Goal: Information Seeking & Learning: Learn about a topic

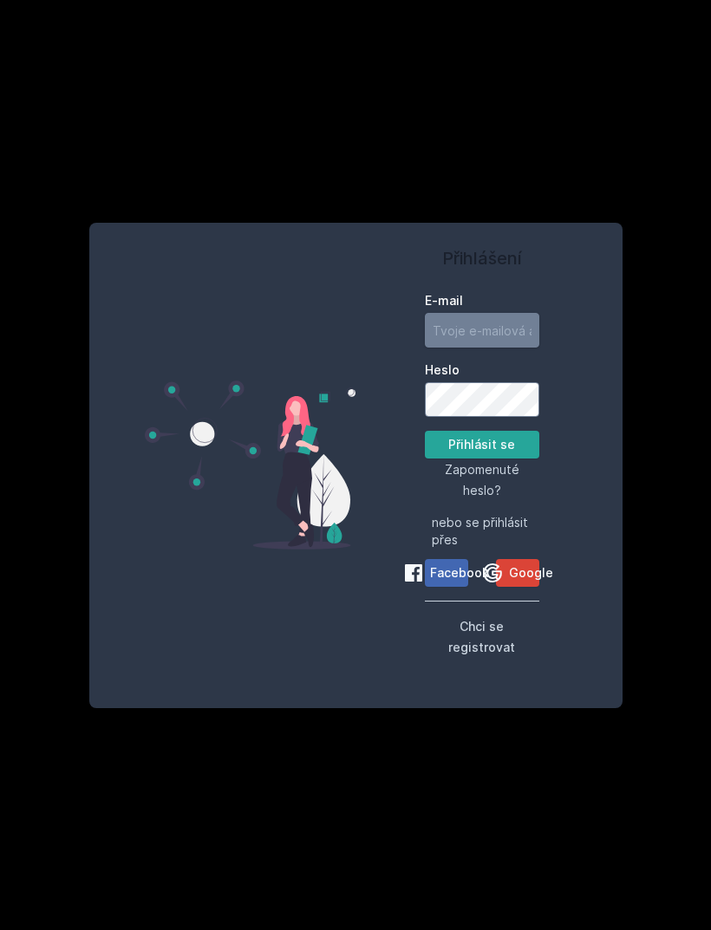
click at [495, 348] on input "E-mail" at bounding box center [482, 330] width 114 height 35
type input "[EMAIL_ADDRESS][DOMAIN_NAME]"
click at [481, 459] on button "Přihlásit se" at bounding box center [482, 445] width 114 height 28
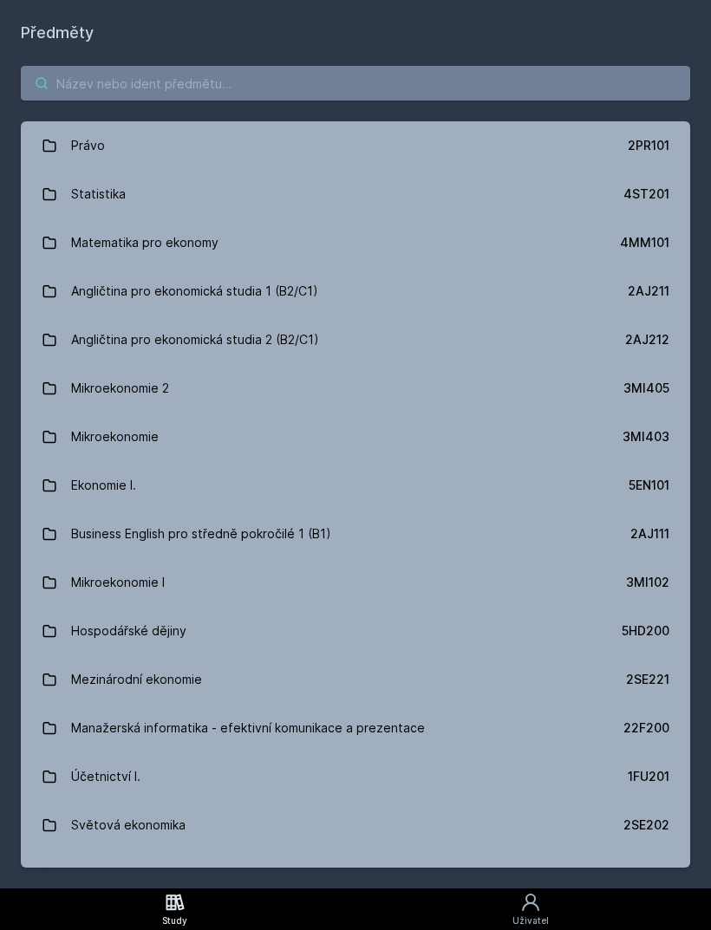
click at [471, 77] on input "search" at bounding box center [355, 83] width 669 height 35
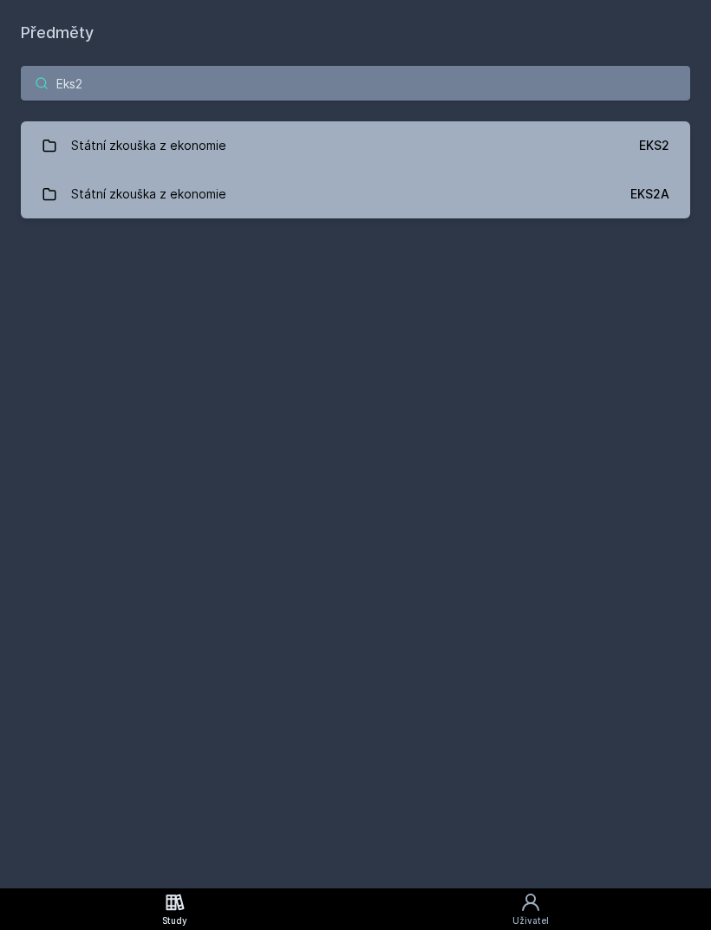
type input "Eks2"
click at [629, 158] on link "Státní zkouška z ekonomie EKS2" at bounding box center [355, 145] width 669 height 49
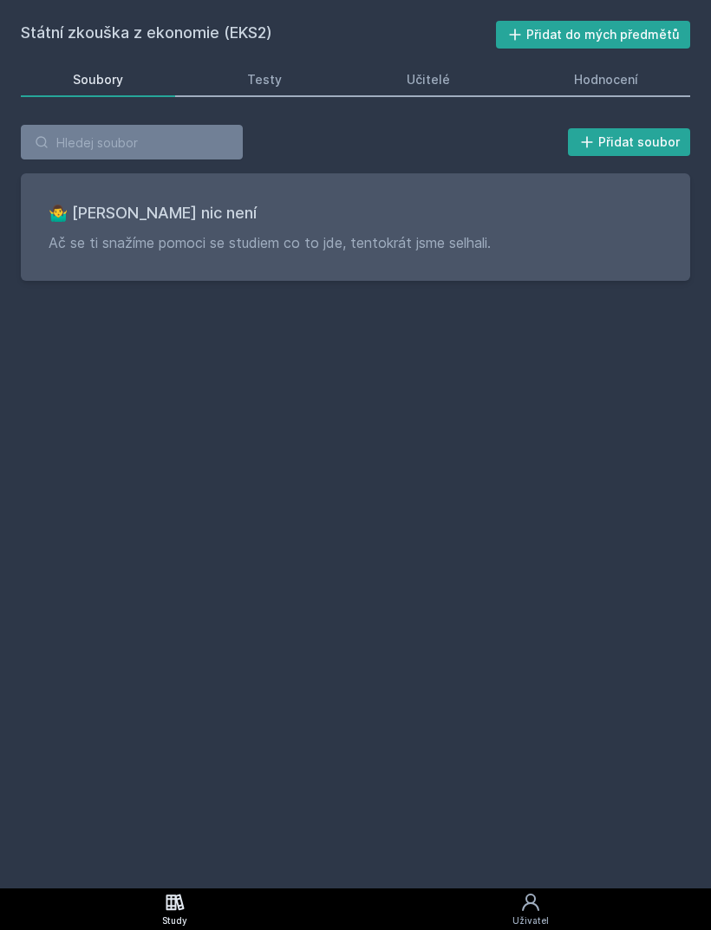
click at [645, 79] on link "Hodnocení" at bounding box center [607, 79] width 168 height 35
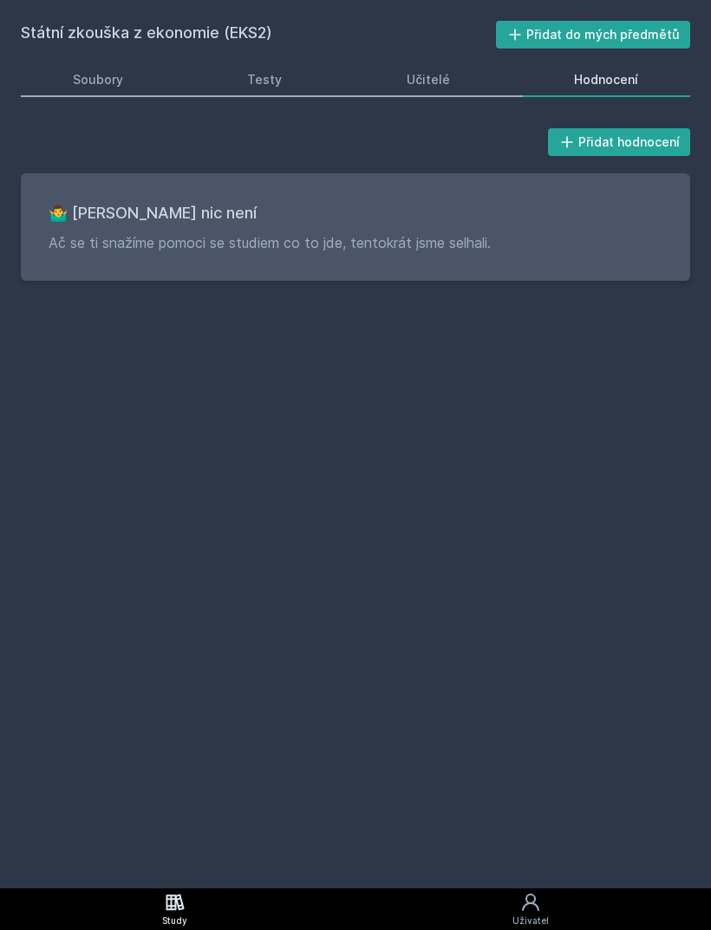
click at [419, 93] on link "Učitelé" at bounding box center [428, 79] width 147 height 35
click at [257, 105] on div "Přidat hodnocení 🤷‍♂️ Tady bohužel nic není Ač se ti snažíme pomoci se studiem …" at bounding box center [355, 203] width 711 height 198
click at [294, 81] on link "Testy" at bounding box center [265, 79] width 139 height 35
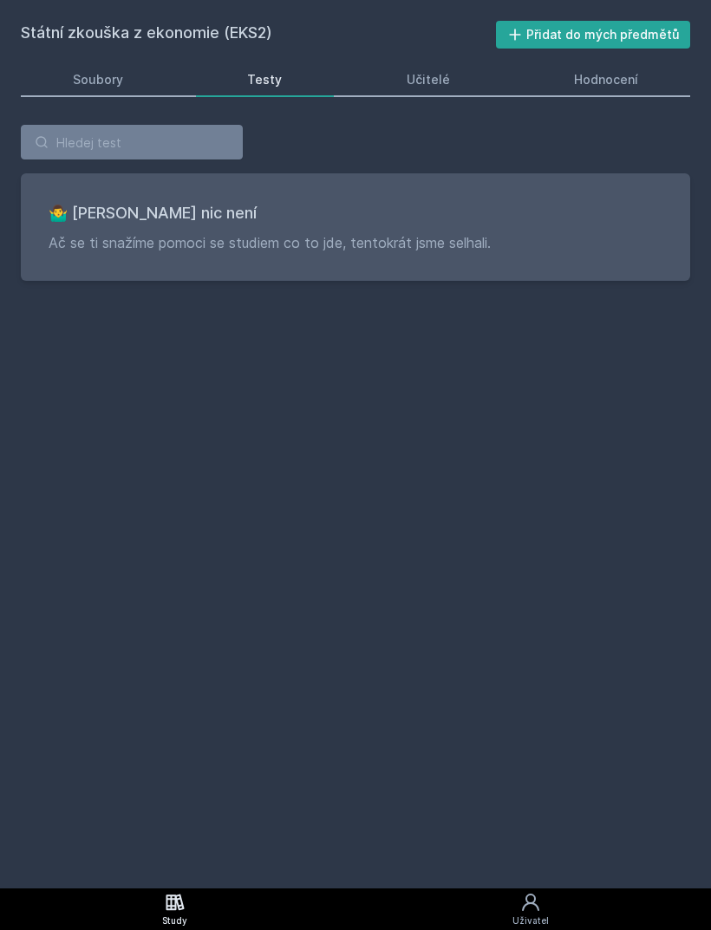
click at [123, 81] on link "Soubory" at bounding box center [98, 79] width 154 height 35
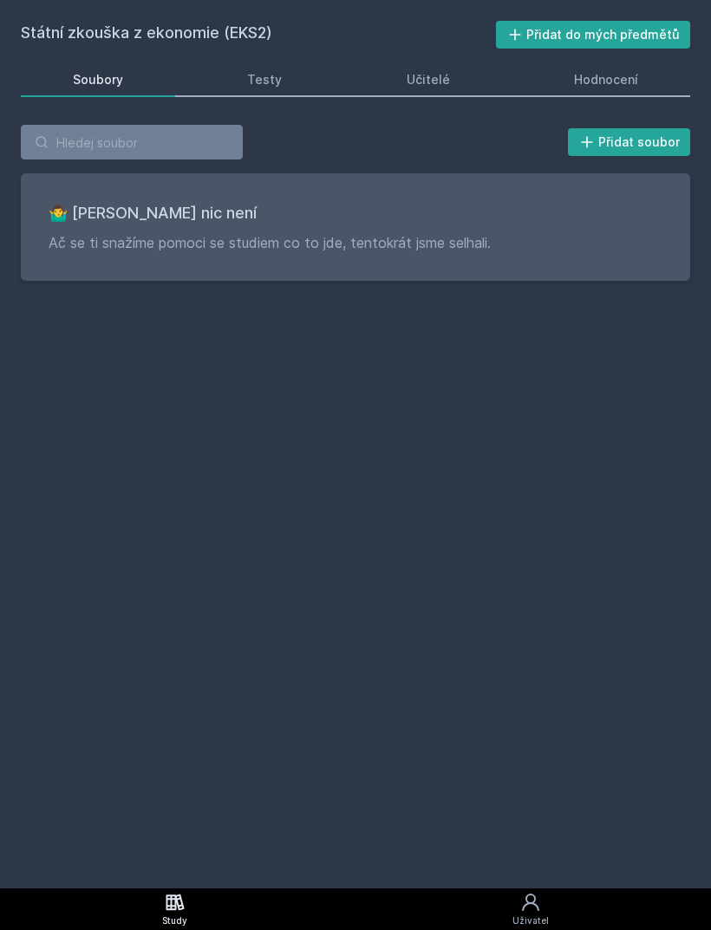
click at [701, 459] on div "Státní zkouška z ekonomie (EKS2) Přidat do mých předmětů [GEOGRAPHIC_DATA] Test…" at bounding box center [355, 444] width 711 height 888
click at [173, 909] on icon at bounding box center [175, 902] width 18 height 16
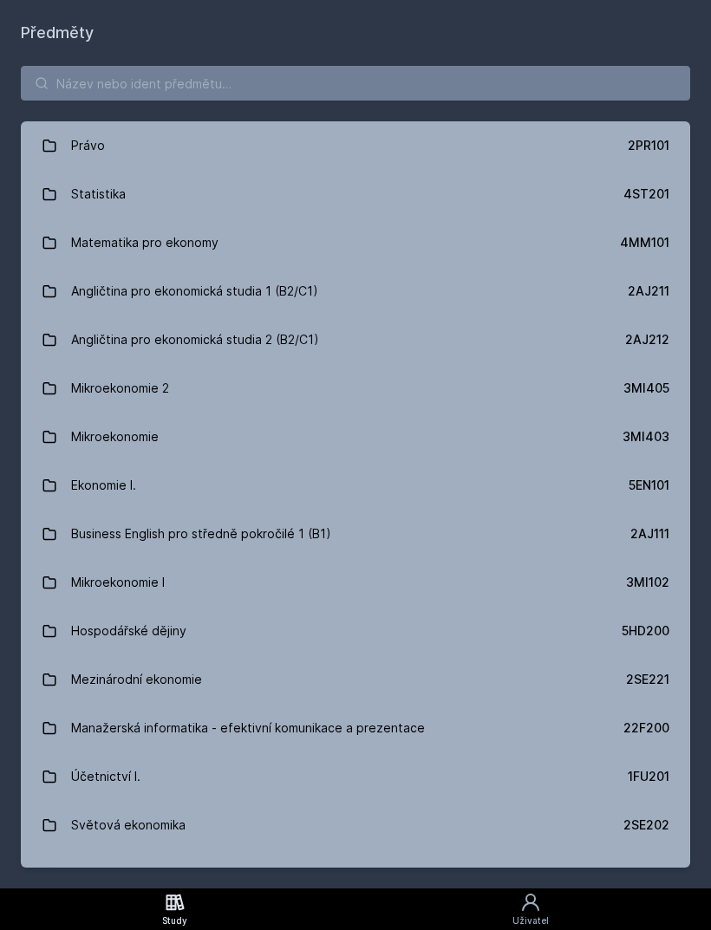
click at [527, 909] on icon at bounding box center [530, 902] width 21 height 21
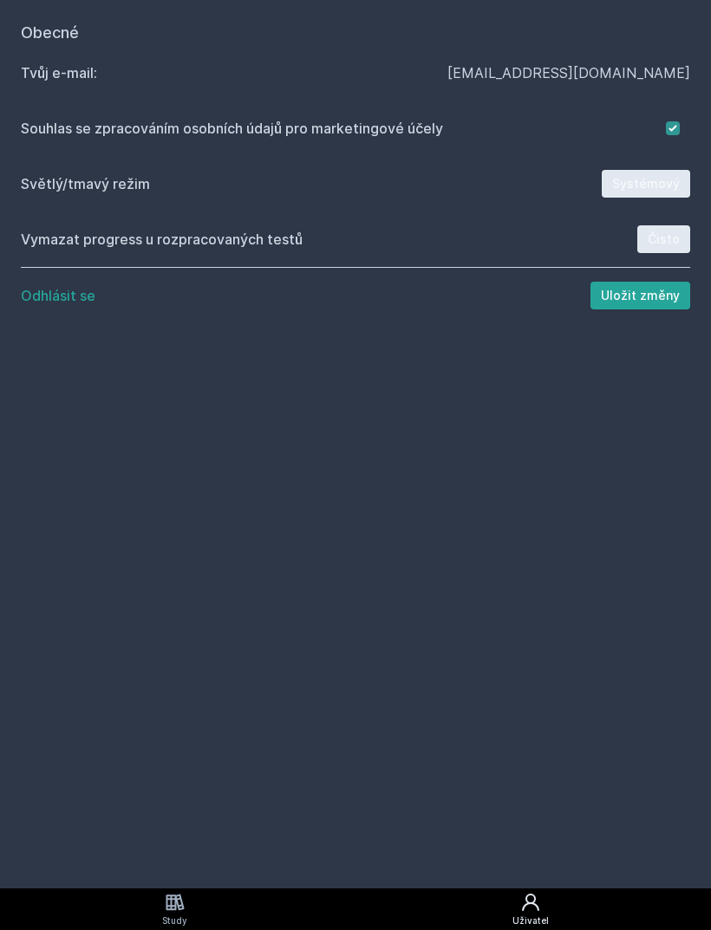
click at [198, 884] on div "Obecné Tvůj e‑mail: [EMAIL_ADDRESS][DOMAIN_NAME] Souhlas se zpracováním osobníc…" at bounding box center [355, 444] width 711 height 888
click at [166, 921] on div "Study" at bounding box center [174, 920] width 25 height 13
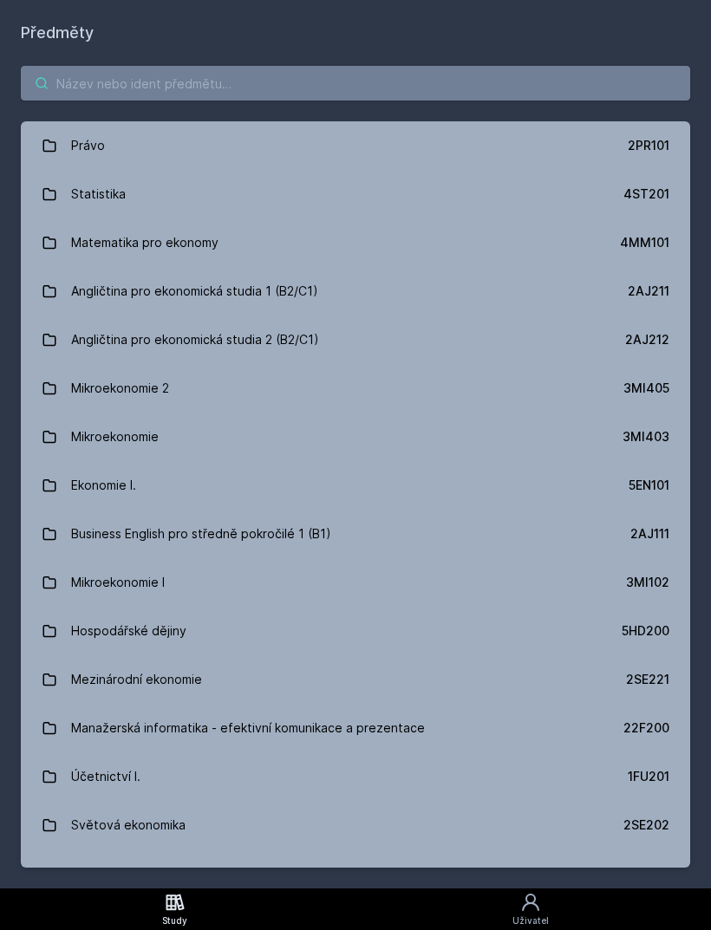
click at [577, 93] on input "search" at bounding box center [355, 83] width 669 height 35
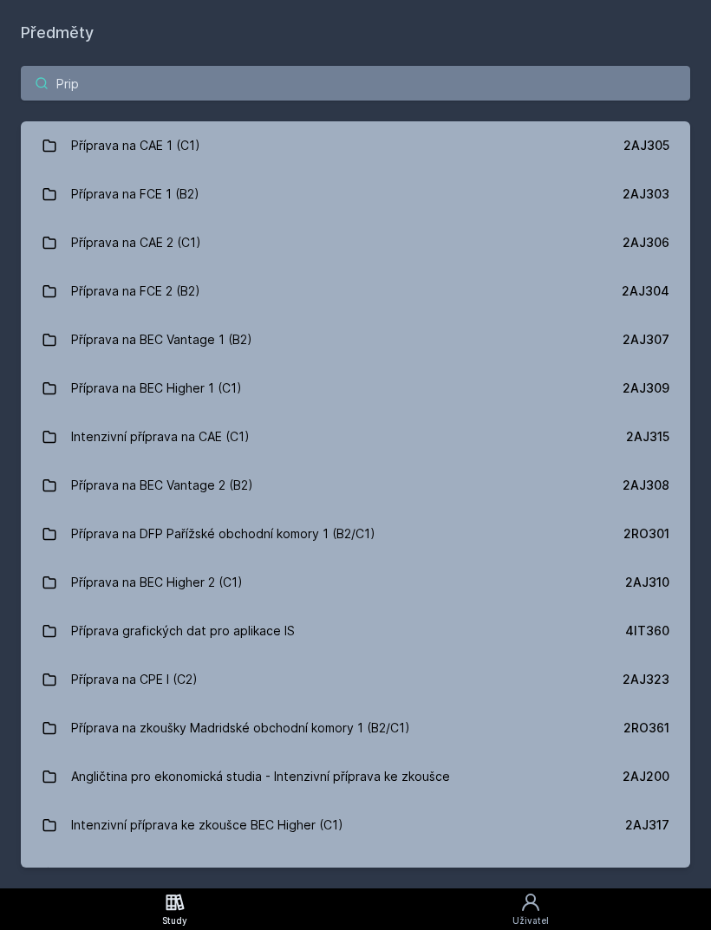
type input "Prip"
click at [636, 153] on div "2AJ305" at bounding box center [646, 145] width 46 height 17
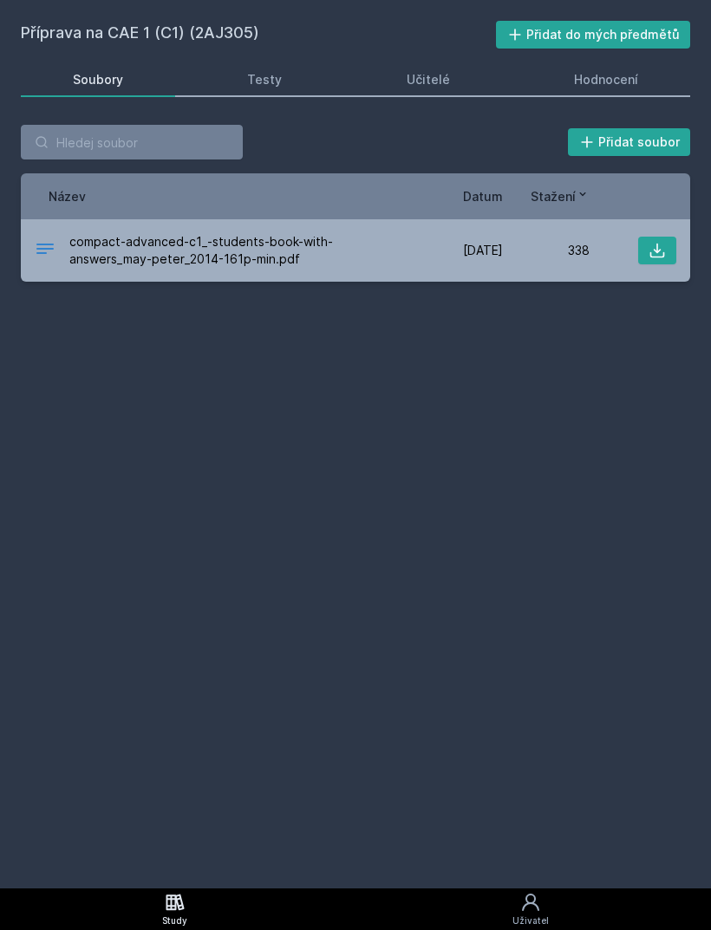
click at [623, 78] on div "Hodnocení" at bounding box center [606, 79] width 64 height 17
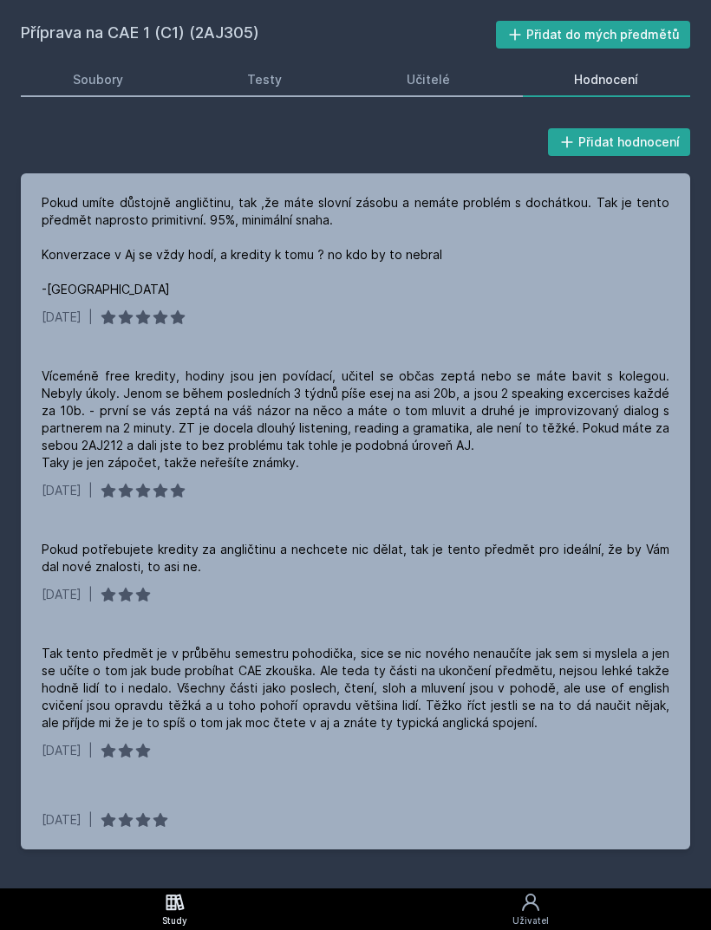
scroll to position [55, 0]
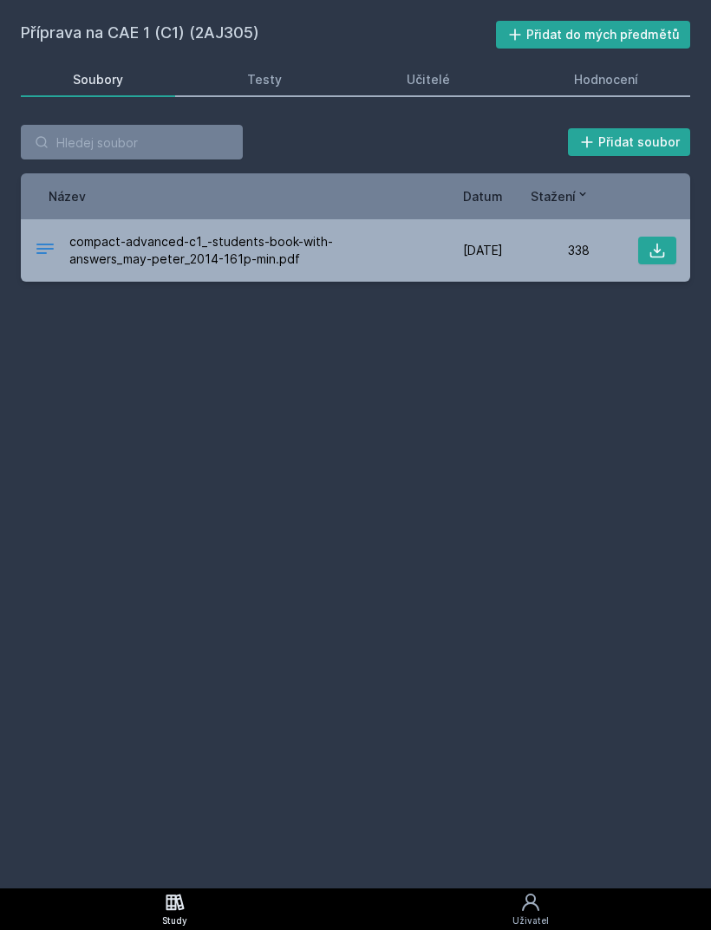
click at [140, 62] on link "Soubory" at bounding box center [98, 79] width 154 height 35
click at [296, 256] on span "compact-advanced-c1_-students-book-with-answers_may-peter_2014-161p-min.pdf" at bounding box center [239, 250] width 340 height 35
click at [657, 251] on icon at bounding box center [657, 251] width 15 height 15
